Goal: Obtain resource: Download file/media

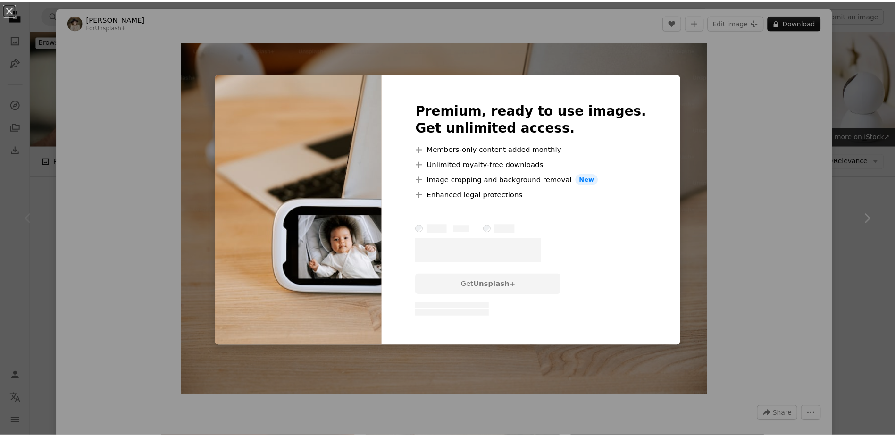
scroll to position [142, 0]
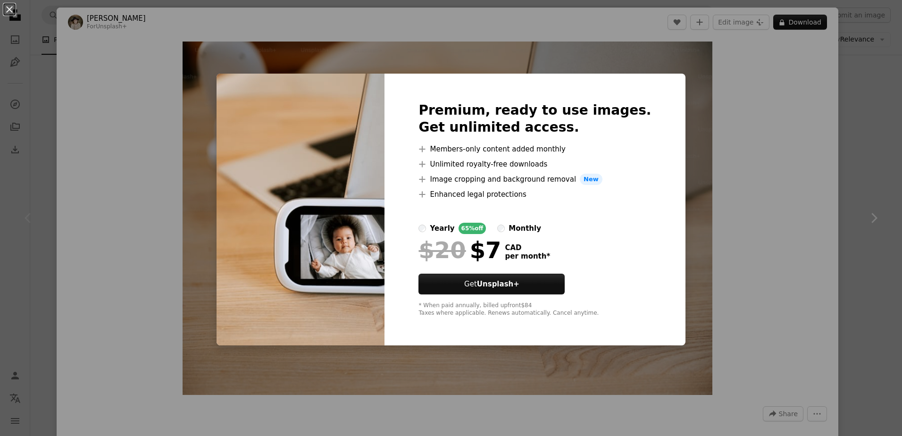
click at [765, 97] on div "An X shape Premium, ready to use images. Get unlimited access. A plus sign Memb…" at bounding box center [451, 218] width 902 height 436
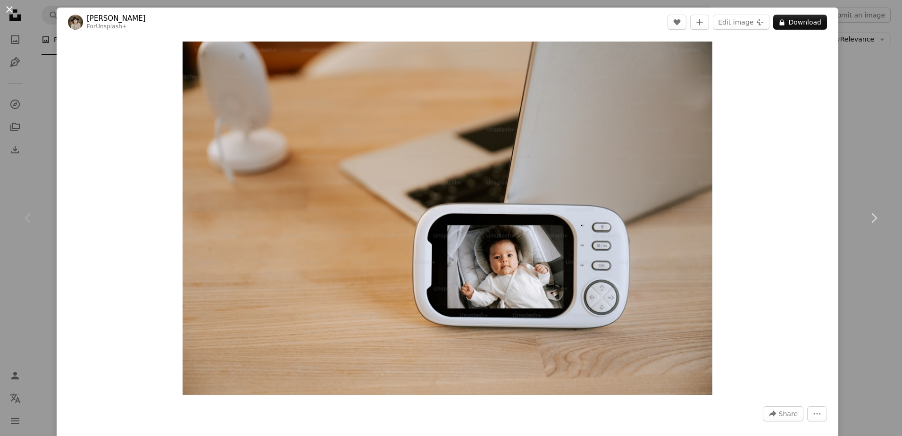
click at [11, 12] on button "An X shape" at bounding box center [9, 9] width 11 height 11
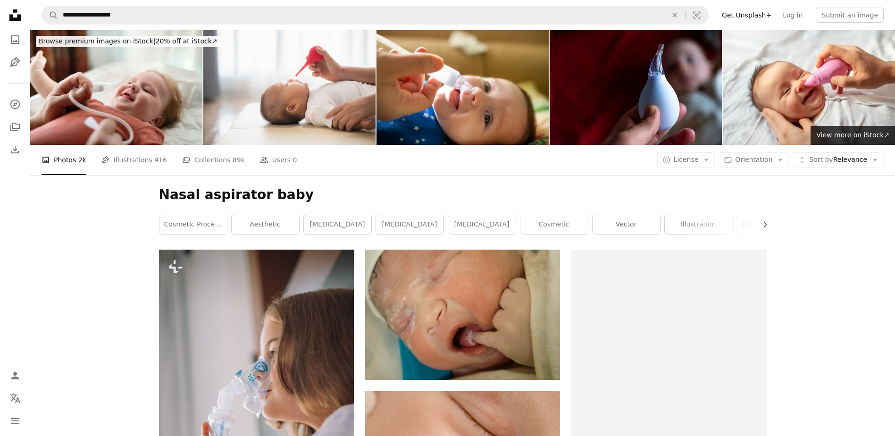
scroll to position [1274, 0]
